Goal: Transaction & Acquisition: Subscribe to service/newsletter

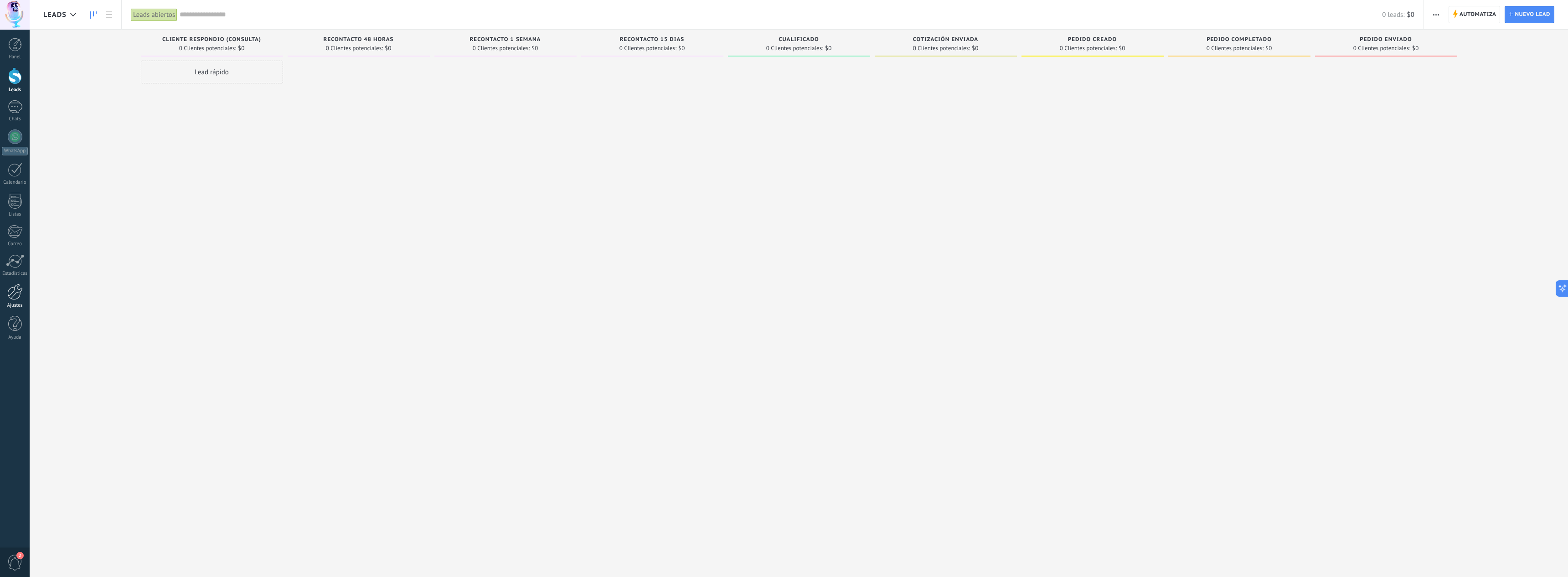
click at [17, 293] on div at bounding box center [15, 292] width 15 height 16
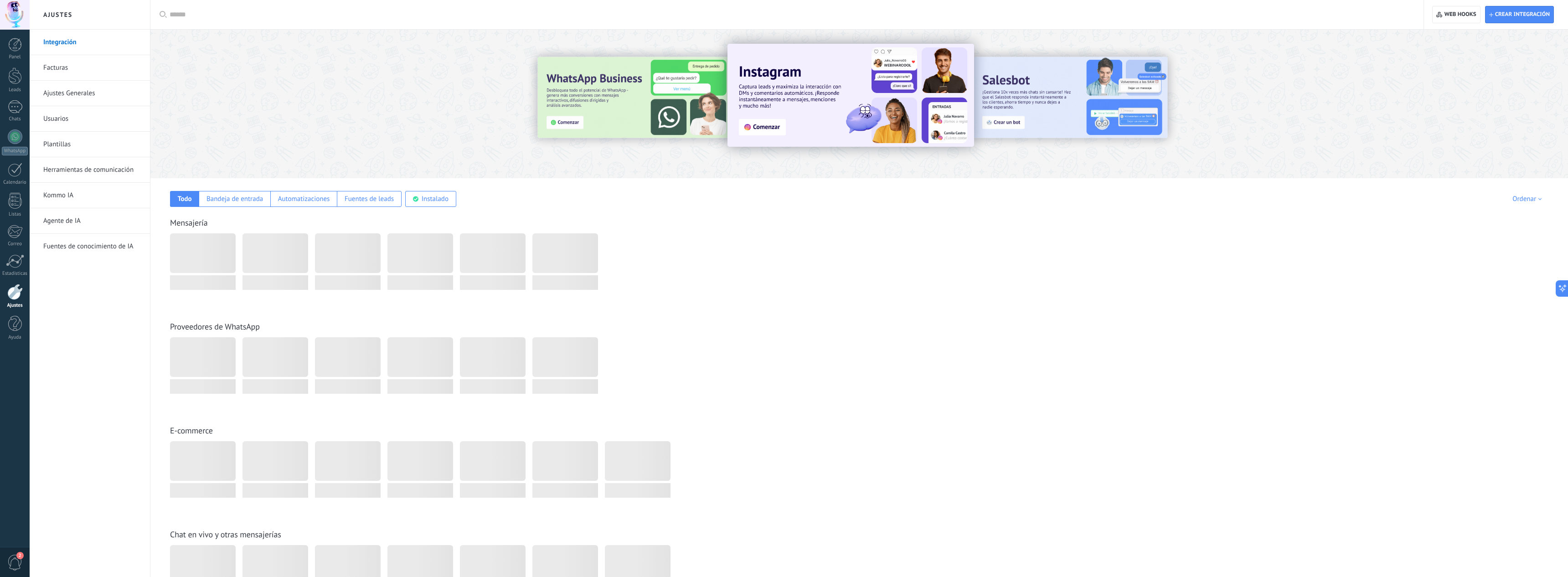
click at [74, 66] on link "Facturas" at bounding box center [92, 68] width 97 height 26
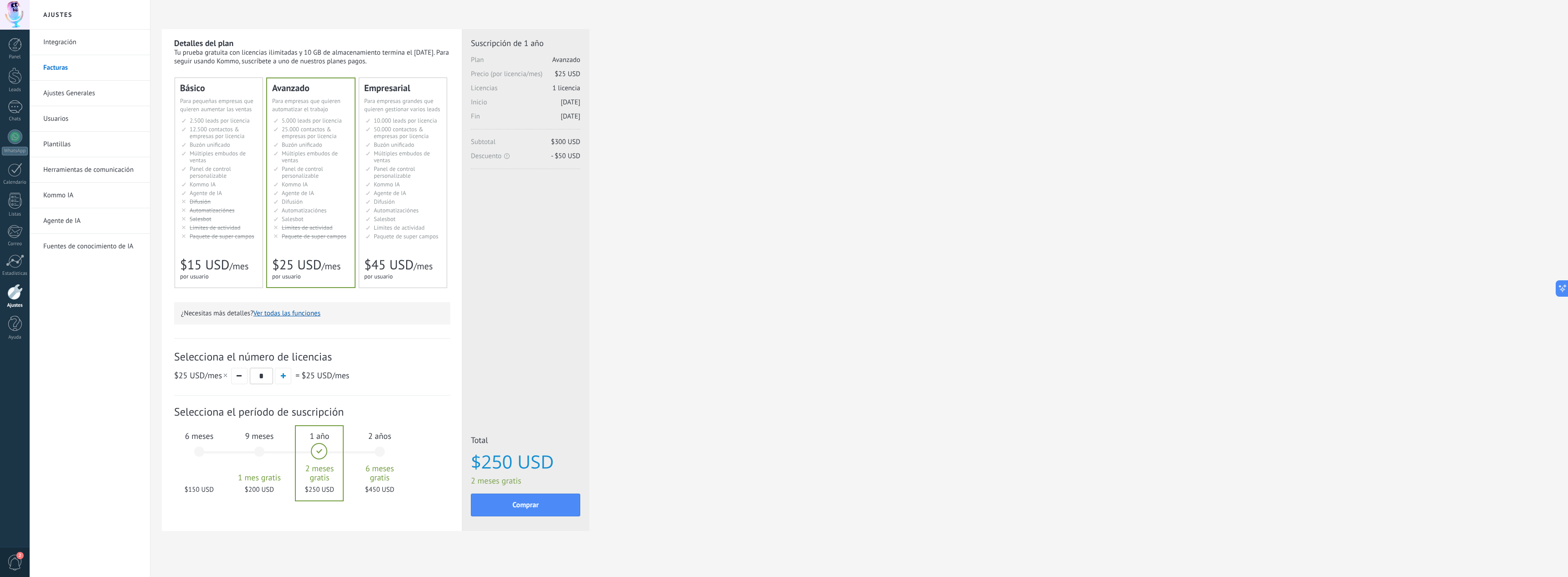
click at [198, 450] on div "6 meses $150 USD" at bounding box center [199, 456] width 49 height 65
click at [262, 453] on div "9 meses 1 mes gratis $200 USD" at bounding box center [259, 456] width 49 height 65
click at [200, 453] on div "6 meses $150 USD" at bounding box center [199, 456] width 49 height 65
click at [19, 83] on div at bounding box center [15, 76] width 13 height 17
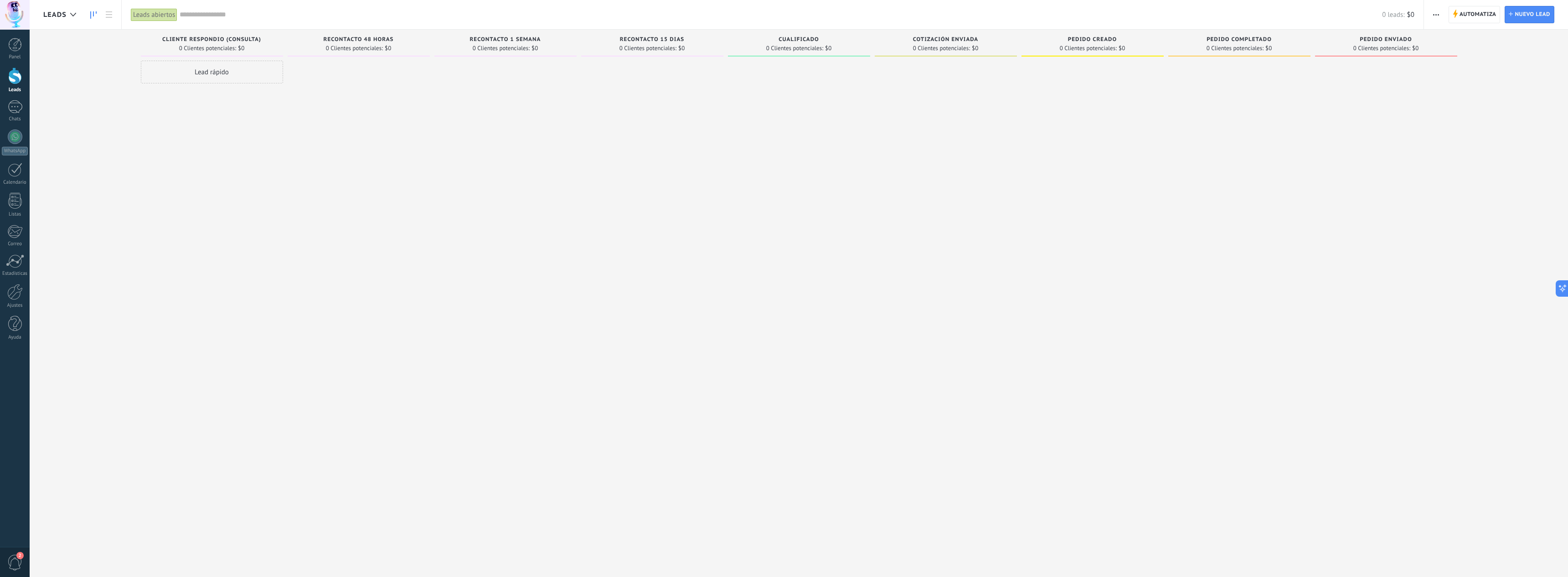
click at [531, 191] on div at bounding box center [506, 290] width 142 height 458
